Goal: Information Seeking & Learning: Learn about a topic

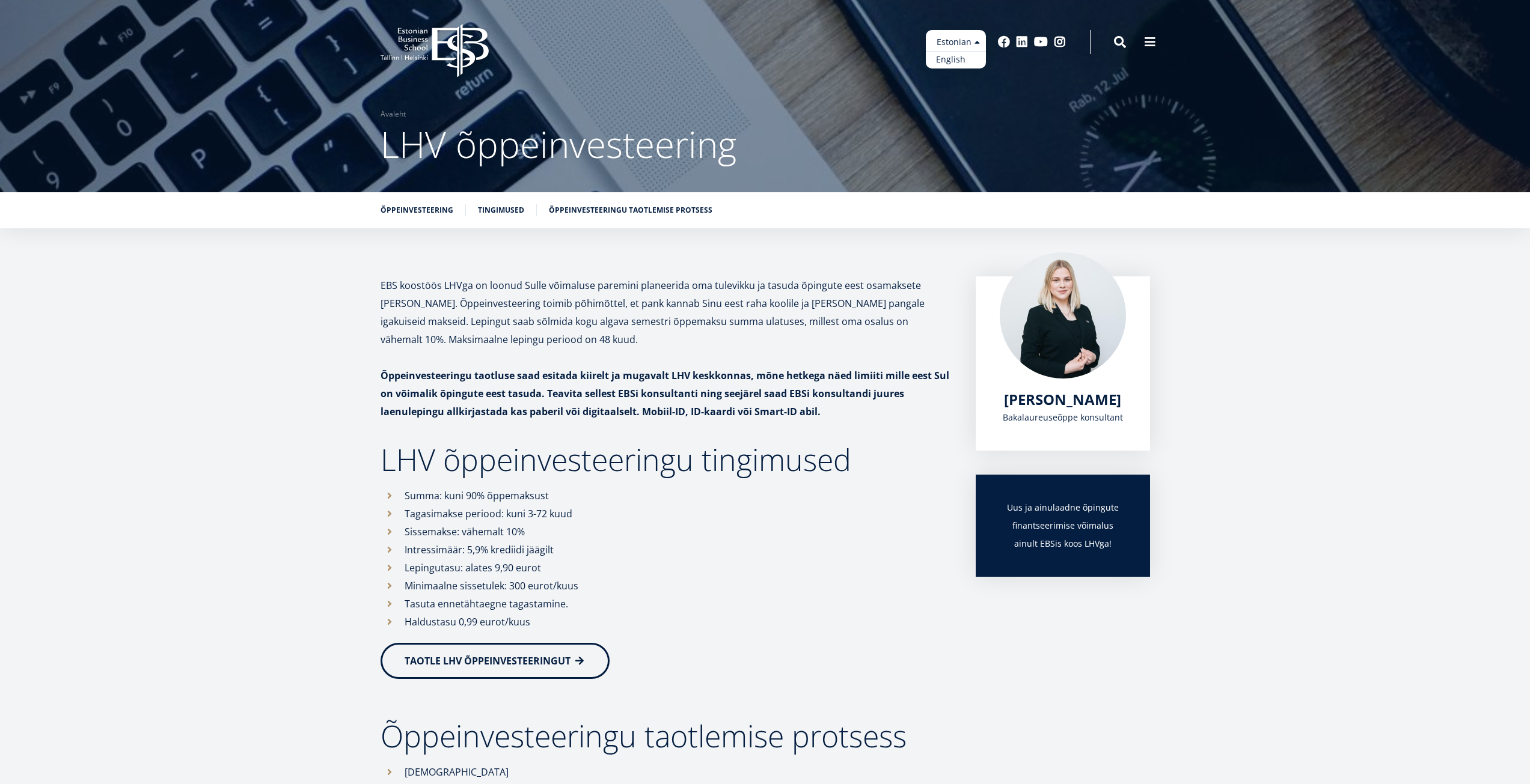
click at [967, 57] on link "English" at bounding box center [956, 60] width 60 height 17
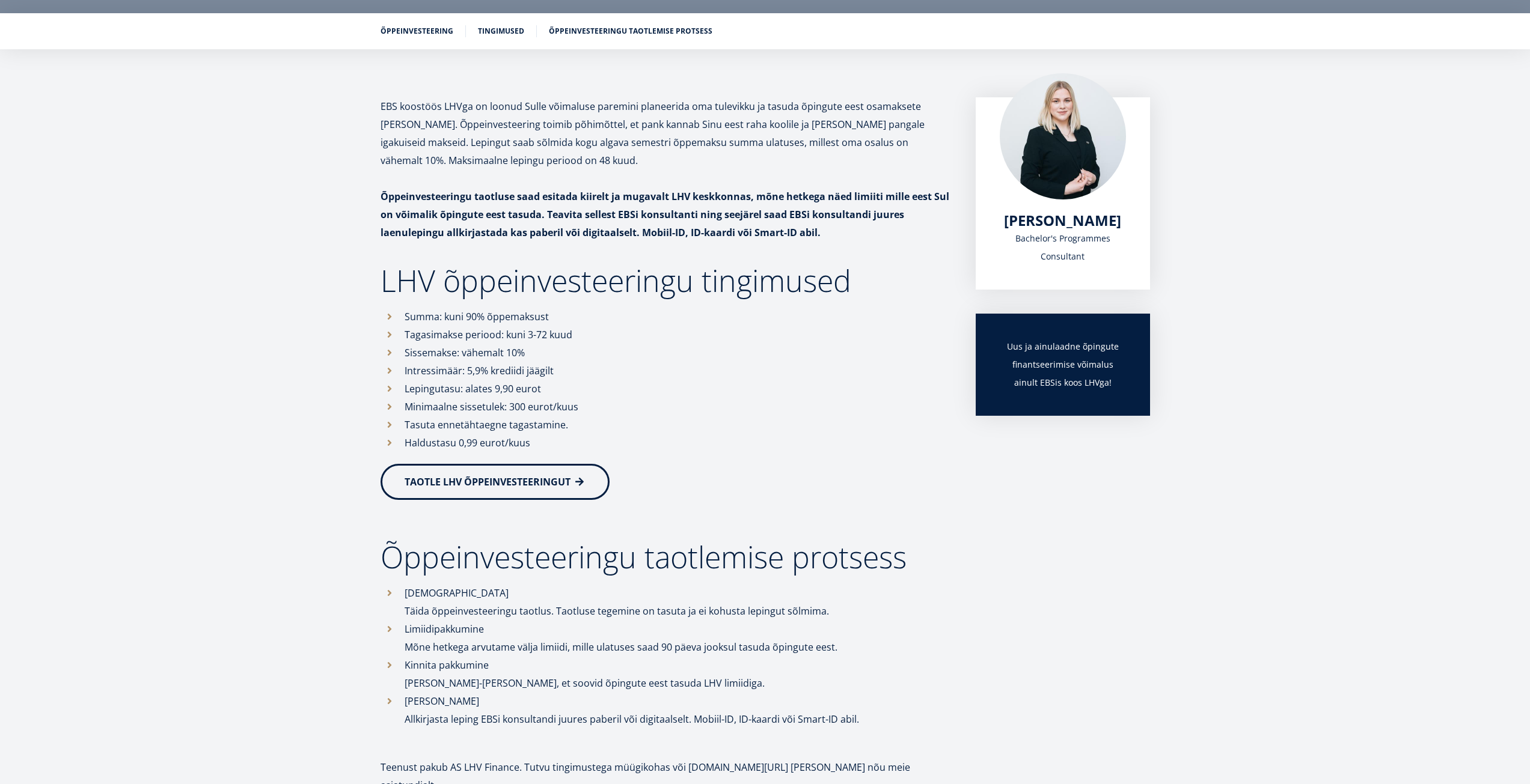
scroll to position [181, 0]
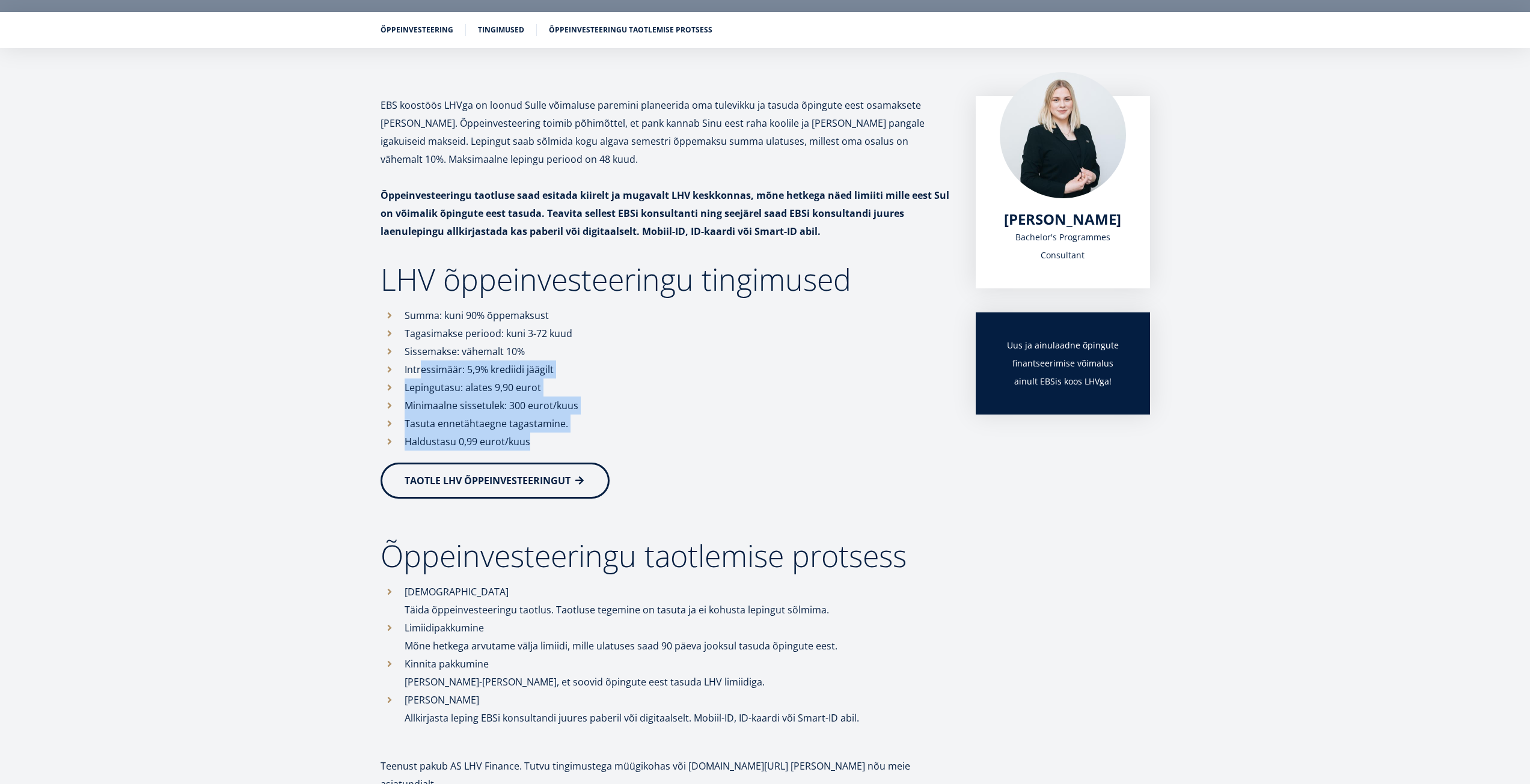
drag, startPoint x: 537, startPoint y: 447, endPoint x: 425, endPoint y: 383, distance: 129.0
click at [424, 381] on ul "Summa: kuni 90% õppemaksust Tagasimakse periood: kuni 3-72 kuud Sissemakse: väh…" at bounding box center [666, 378] width 571 height 144
click at [441, 397] on li "Minimaalne sissetulek: 300 eurot/kuus" at bounding box center [666, 406] width 571 height 18
drag, startPoint x: 580, startPoint y: 428, endPoint x: 403, endPoint y: 350, distance: 193.4
click at [404, 421] on li "Tasuta ennetähtaegne tagastamine." at bounding box center [666, 424] width 571 height 18
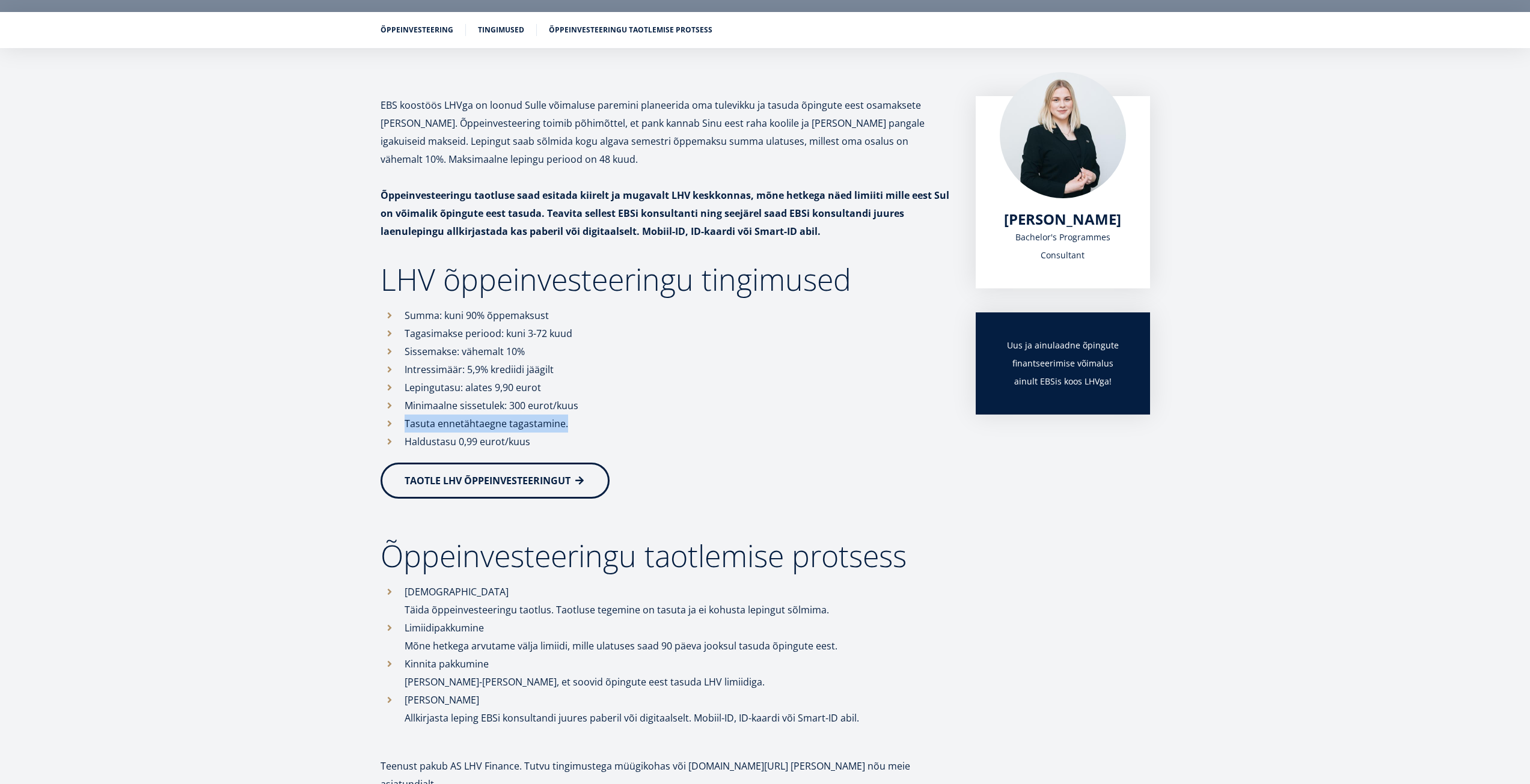
copy li "Tasuta ennetähtaegne tagastamine."
